Goal: Find specific page/section: Find specific page/section

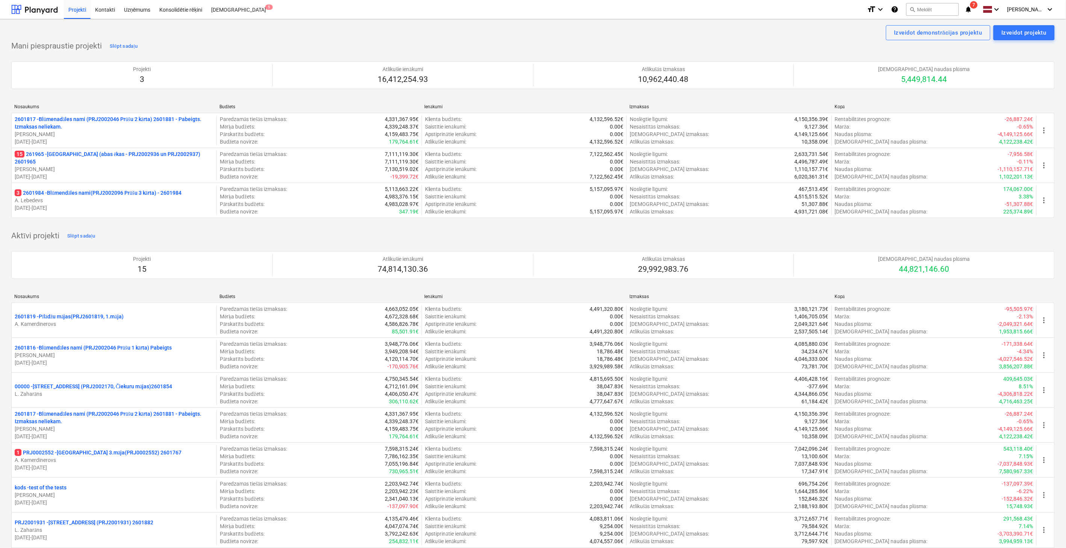
click at [972, 9] on icon "notifications" at bounding box center [969, 9] width 8 height 9
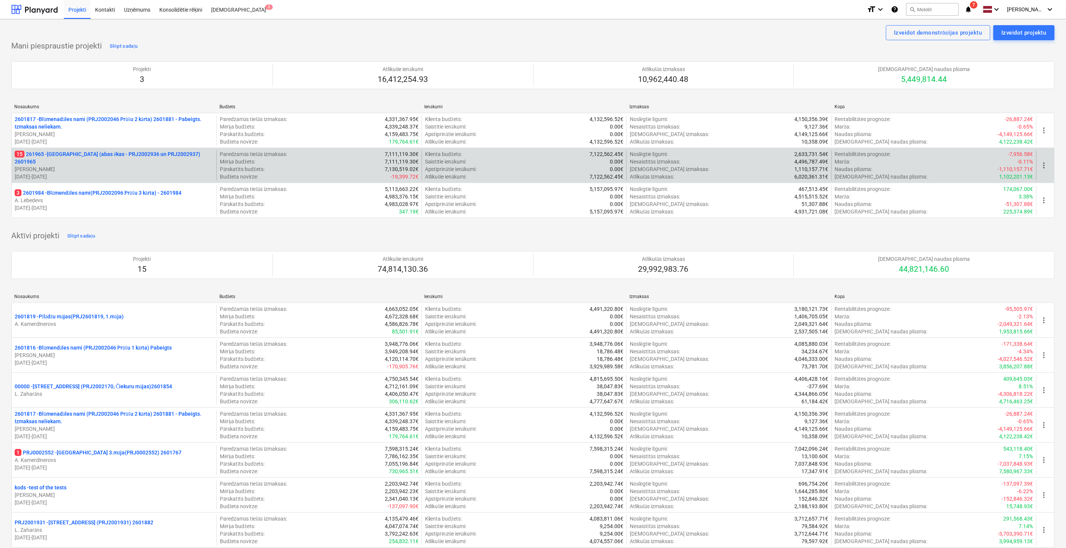
click at [104, 161] on p "15 261965 - [GEOGRAPHIC_DATA] (abas ēkas - PRJ2002936 un PRJ2002937) 2601965" at bounding box center [114, 157] width 199 height 15
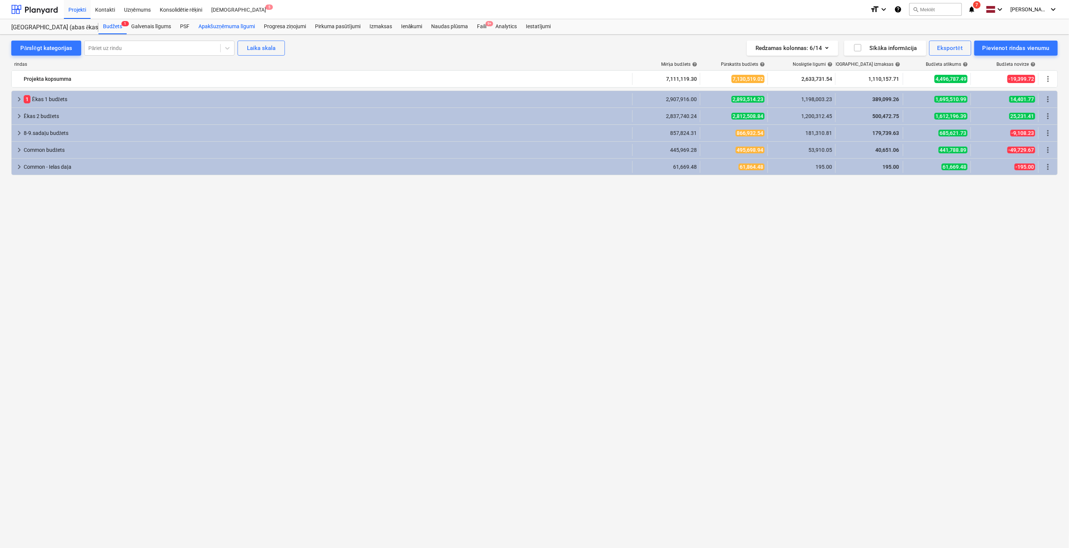
click at [218, 25] on div "Apakšuzņēmuma līgumi" at bounding box center [226, 26] width 65 height 15
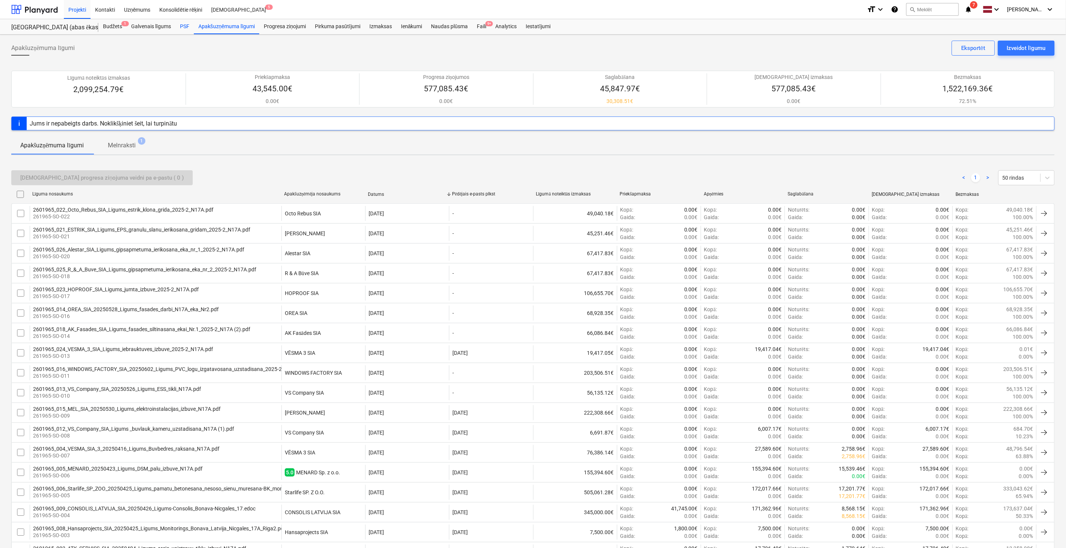
click at [186, 26] on div "PSF" at bounding box center [184, 26] width 18 height 15
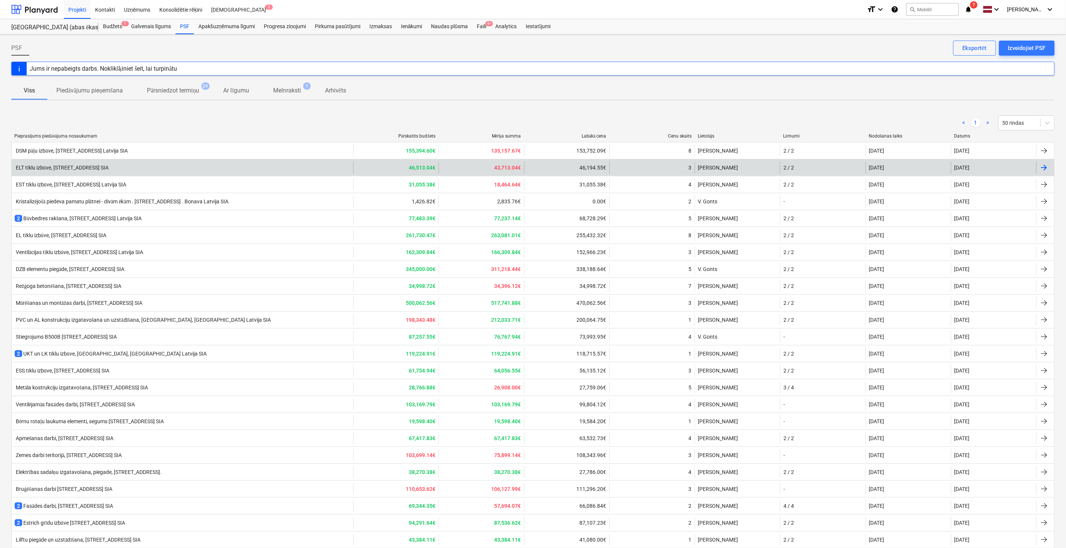
click at [104, 167] on div "ELT tīklu izbūve, [STREET_ADDRESS] SIA" at bounding box center [62, 168] width 94 height 6
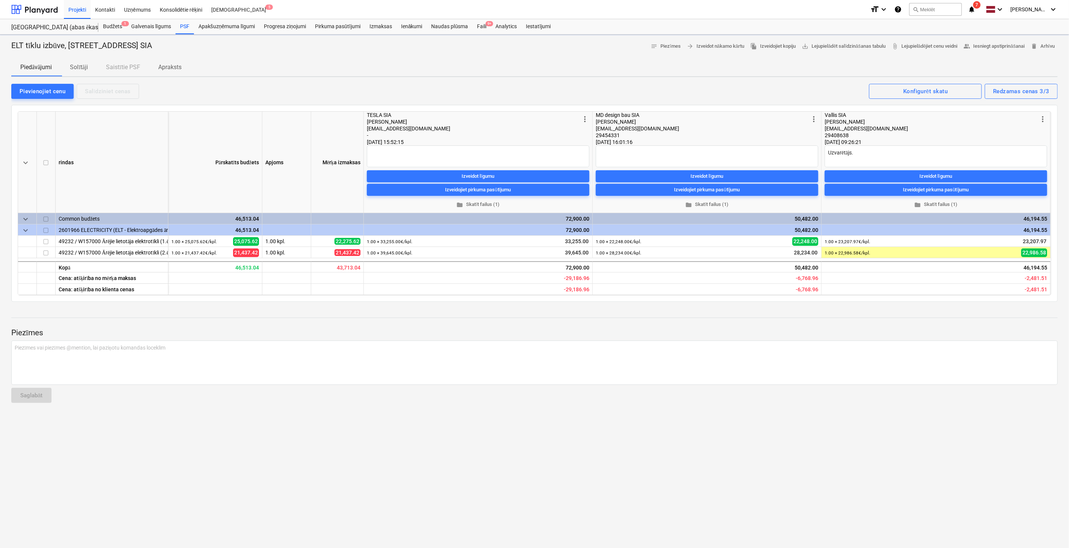
type textarea "x"
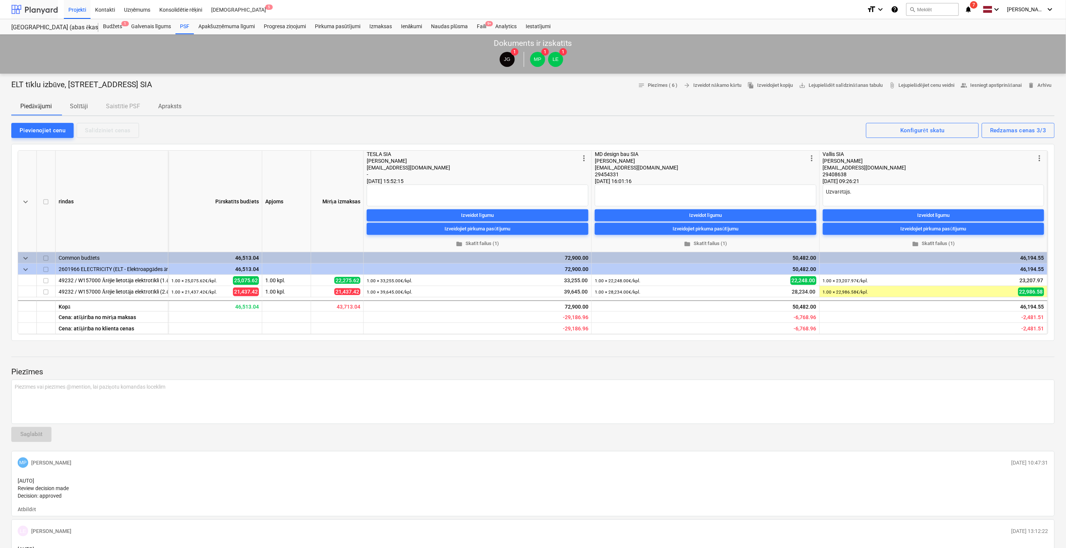
click at [39, 8] on div at bounding box center [34, 9] width 47 height 19
